Goal: Task Accomplishment & Management: Manage account settings

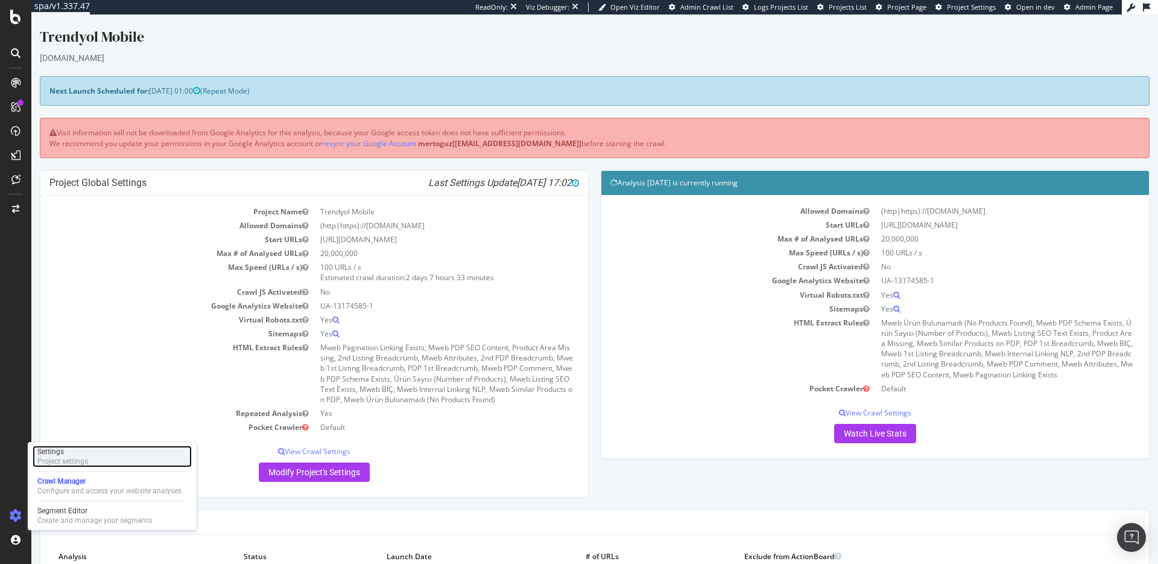
click at [66, 455] on div "Settings" at bounding box center [62, 451] width 51 height 10
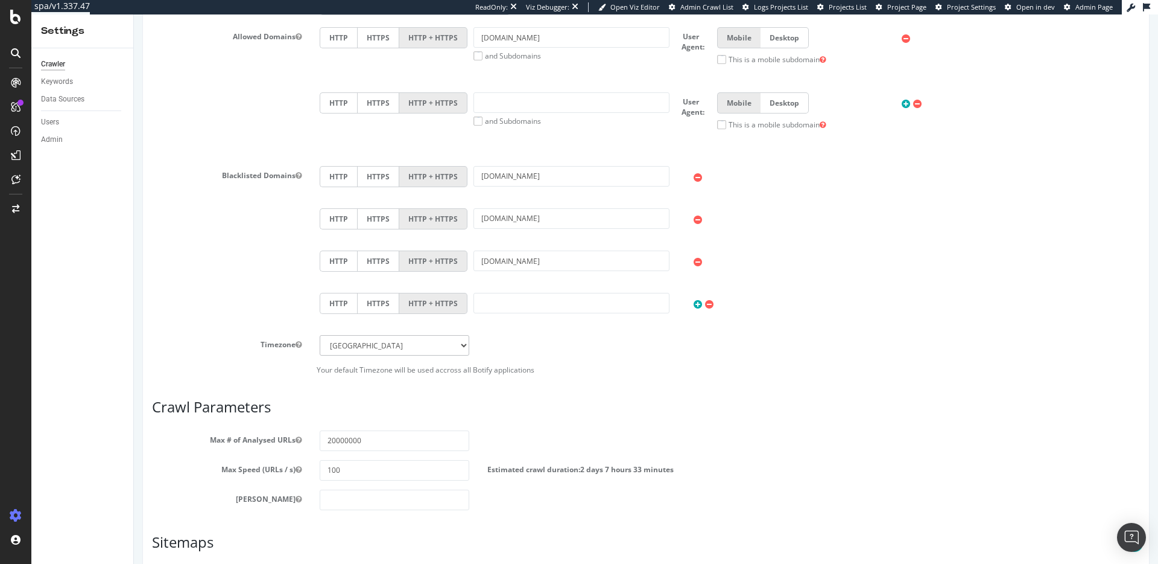
scroll to position [469, 0]
